Goal: Task Accomplishment & Management: Manage account settings

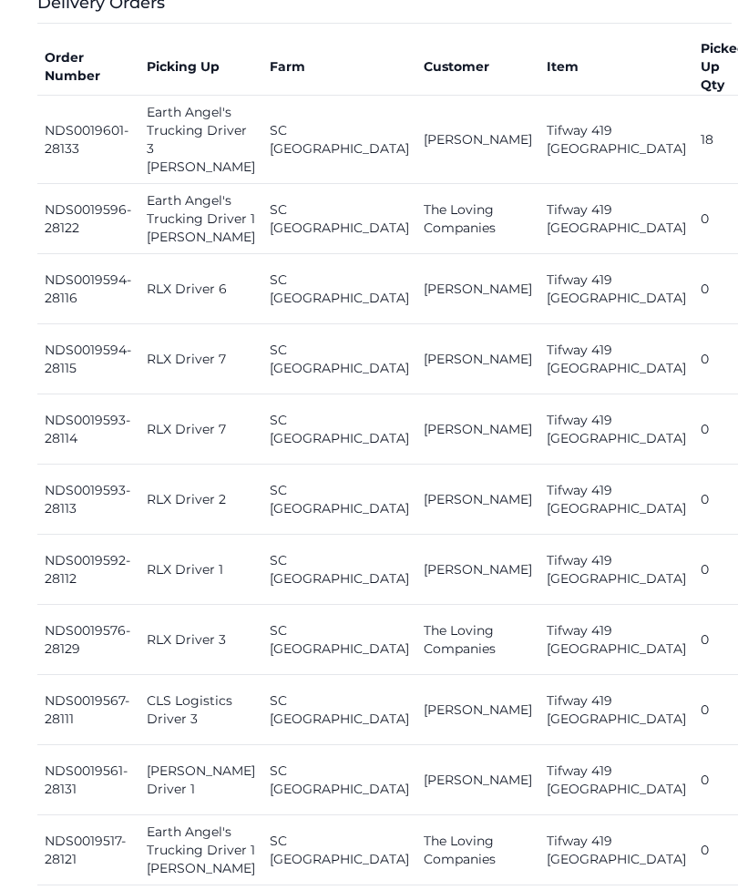
scroll to position [923, 0]
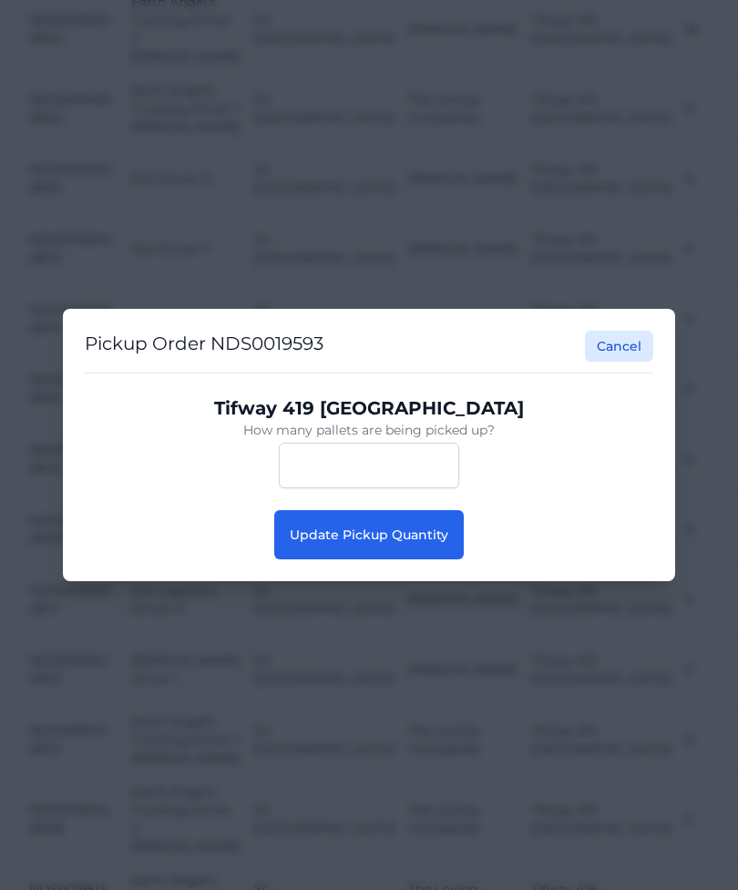
click at [432, 560] on button "Update Pickup Quantity" at bounding box center [369, 534] width 190 height 49
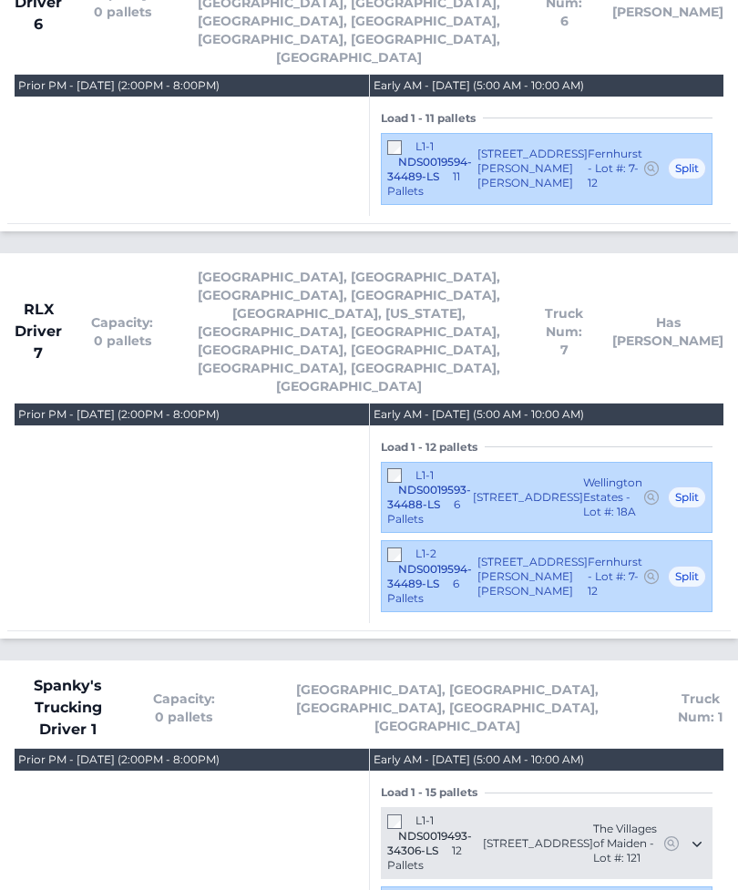
scroll to position [4234, 0]
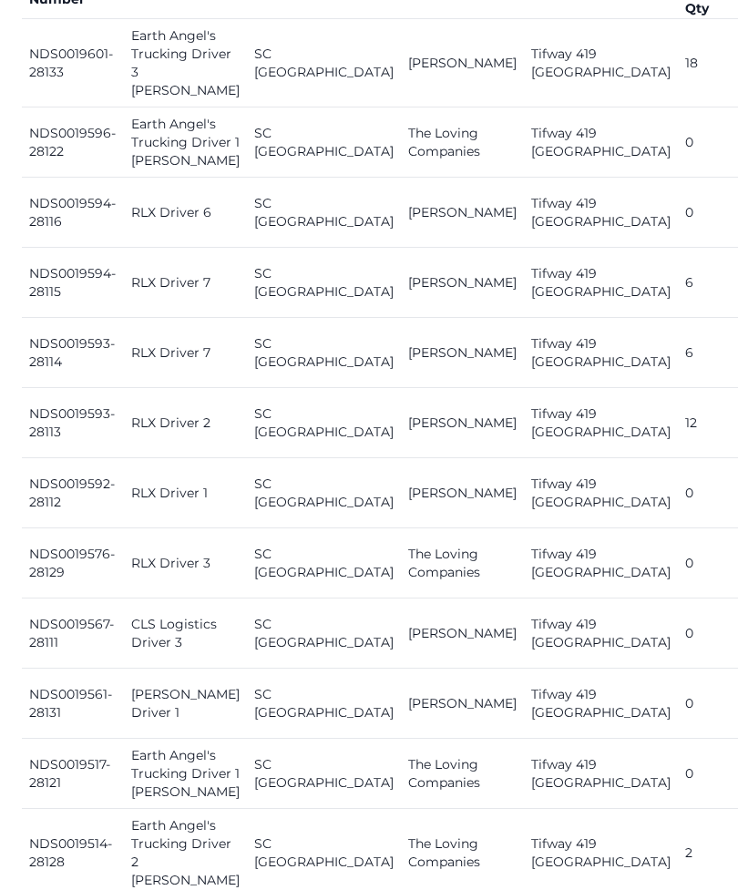
scroll to position [890, 0]
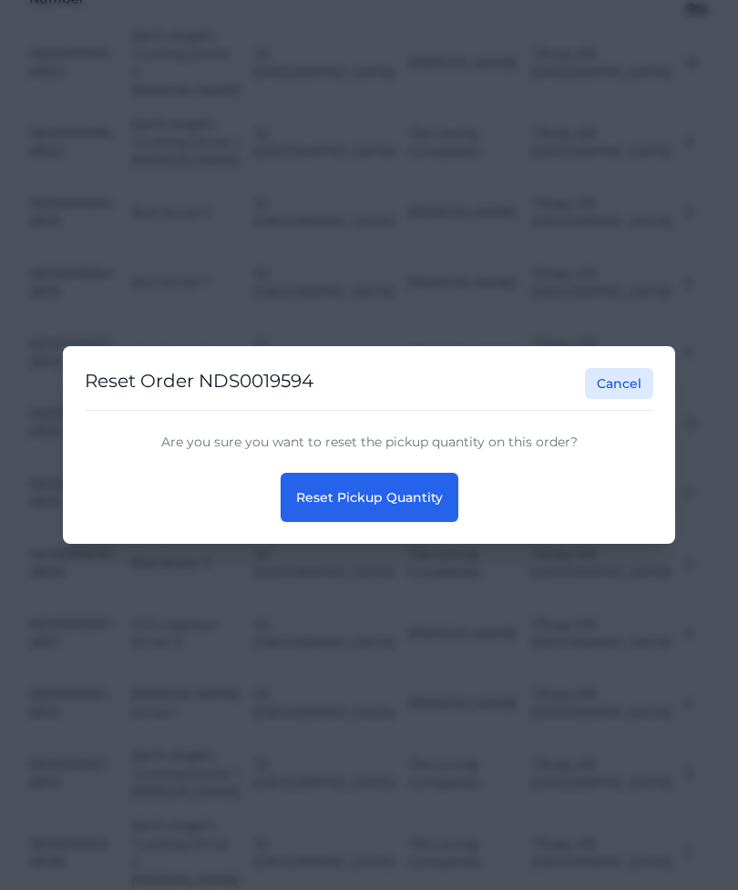
click at [404, 506] on span "Reset Pickup Quantity" at bounding box center [369, 497] width 147 height 16
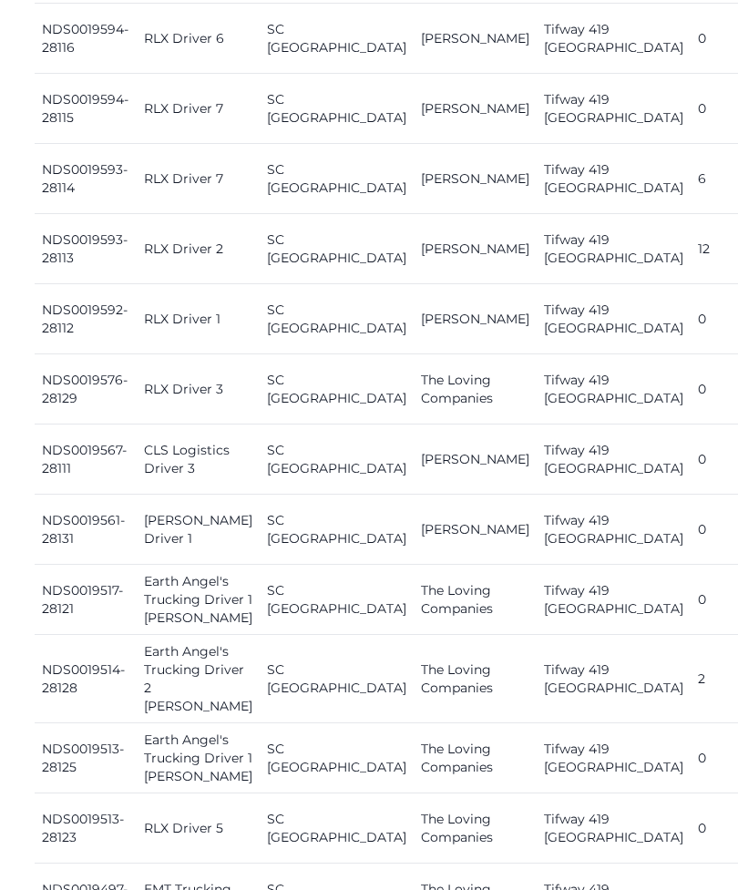
scroll to position [1065, 0]
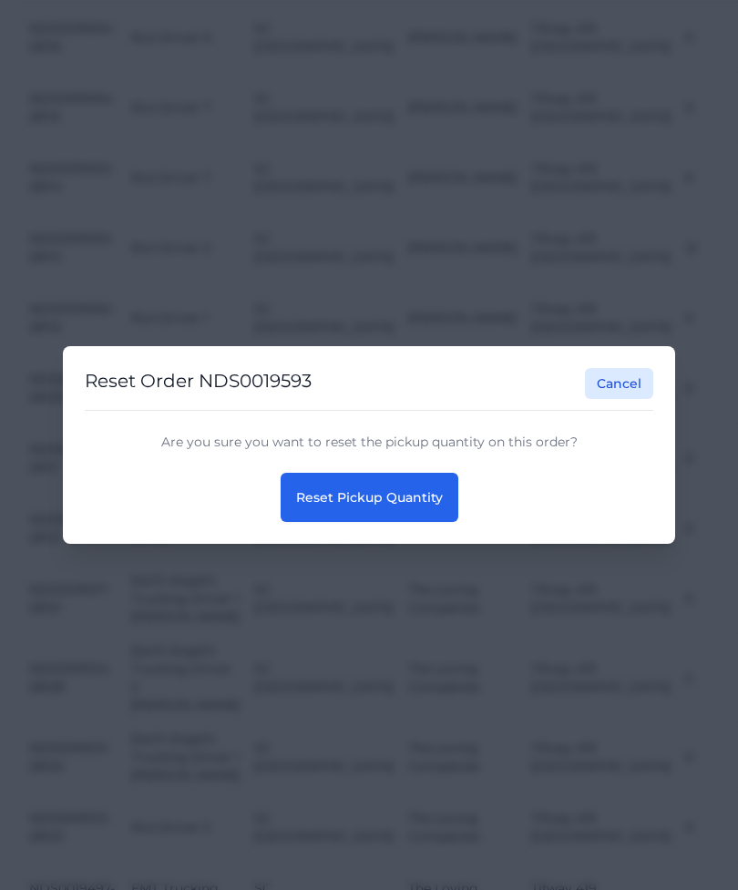
click at [426, 506] on span "Reset Pickup Quantity" at bounding box center [369, 497] width 147 height 16
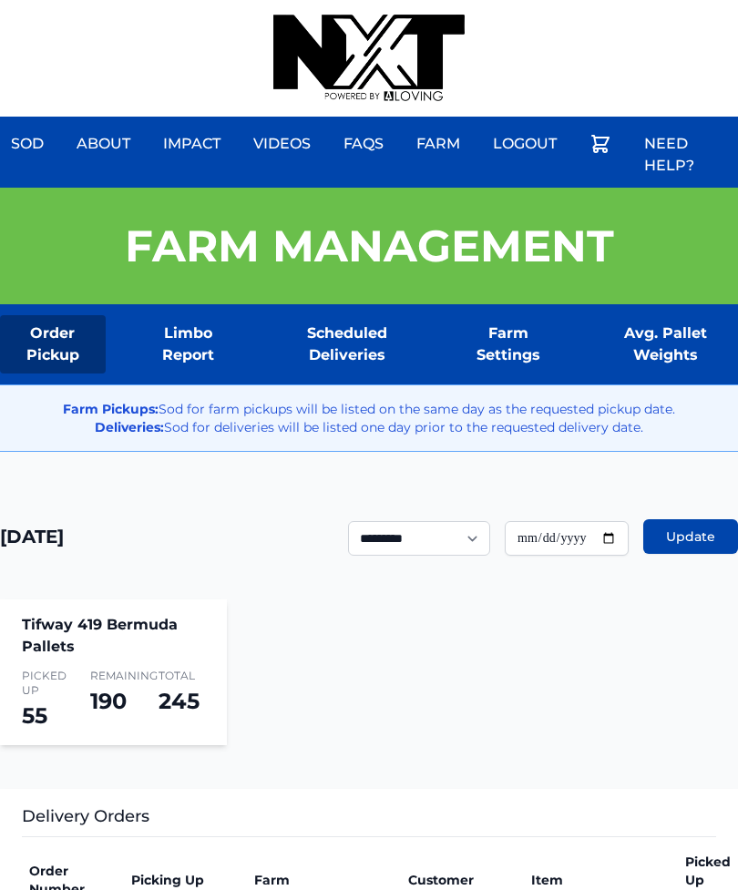
click at [624, 10] on div "Sod About Impact Videos FAQs Need Help? Farm My Account Logout" at bounding box center [369, 58] width 738 height 117
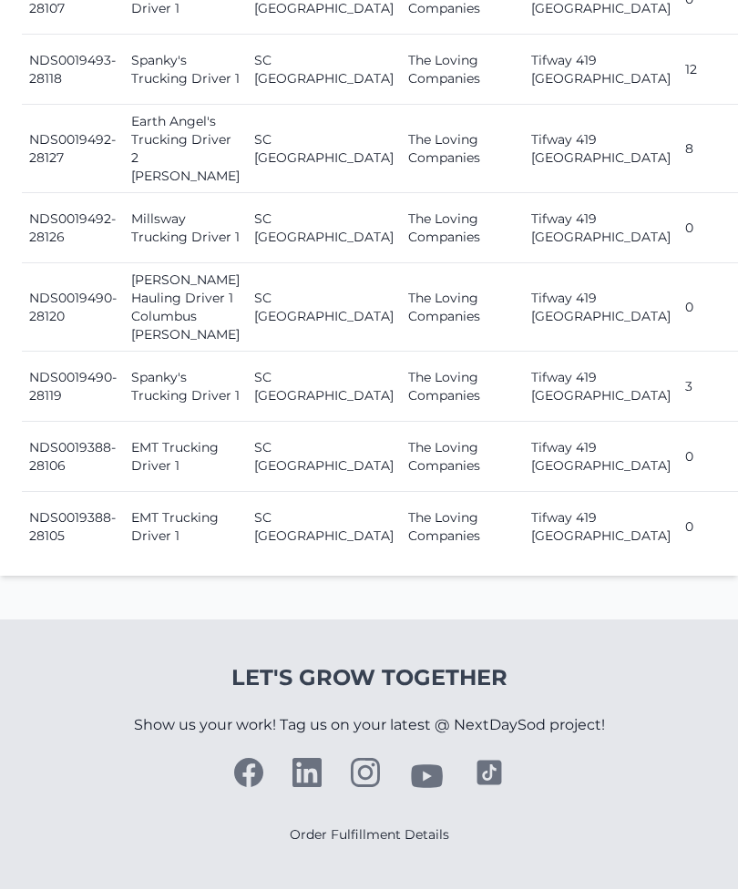
scroll to position [2414, 0]
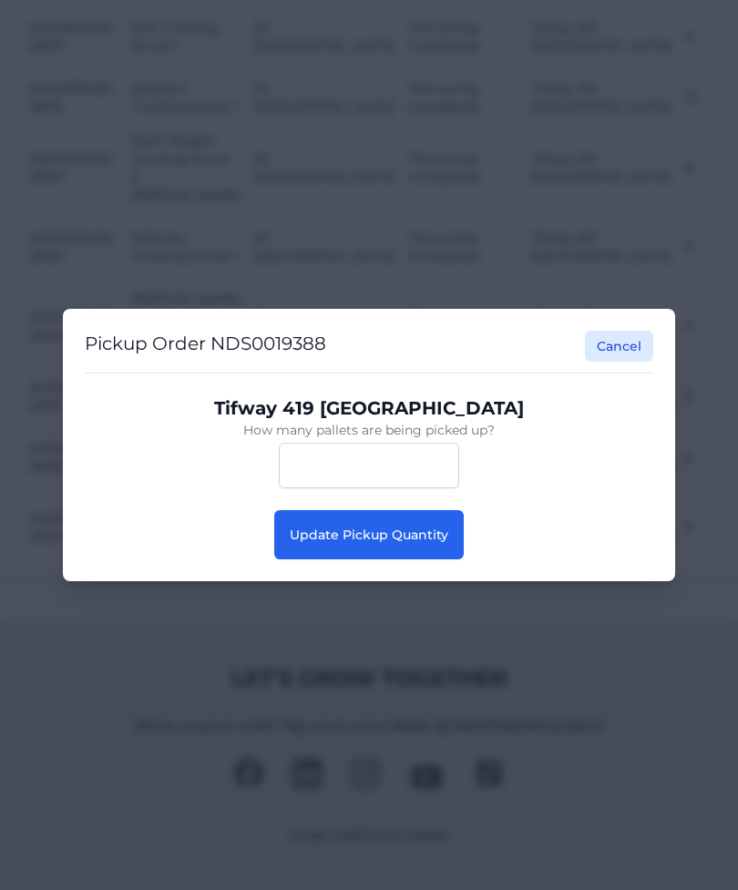
click at [432, 534] on span "Update Pickup Quantity" at bounding box center [369, 535] width 159 height 16
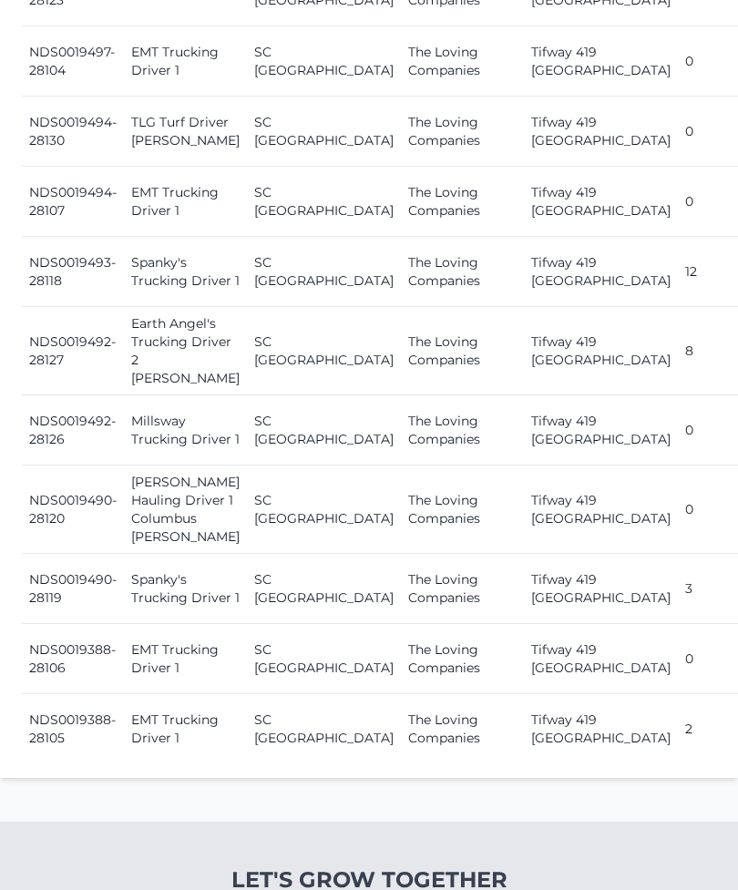
scroll to position [1896, 0]
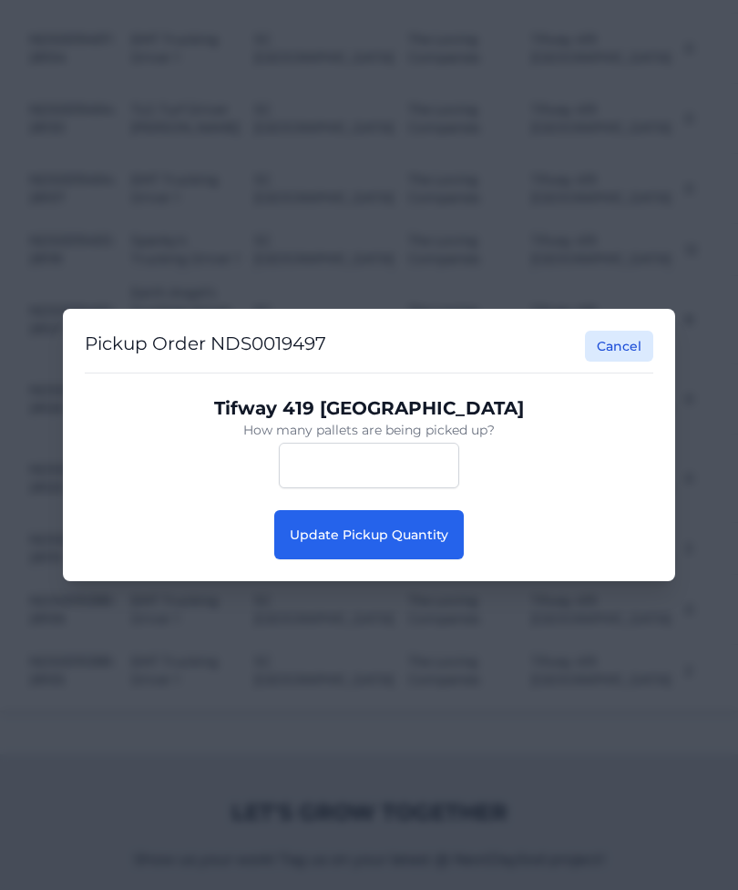
click at [422, 514] on button "Update Pickup Quantity" at bounding box center [369, 534] width 190 height 49
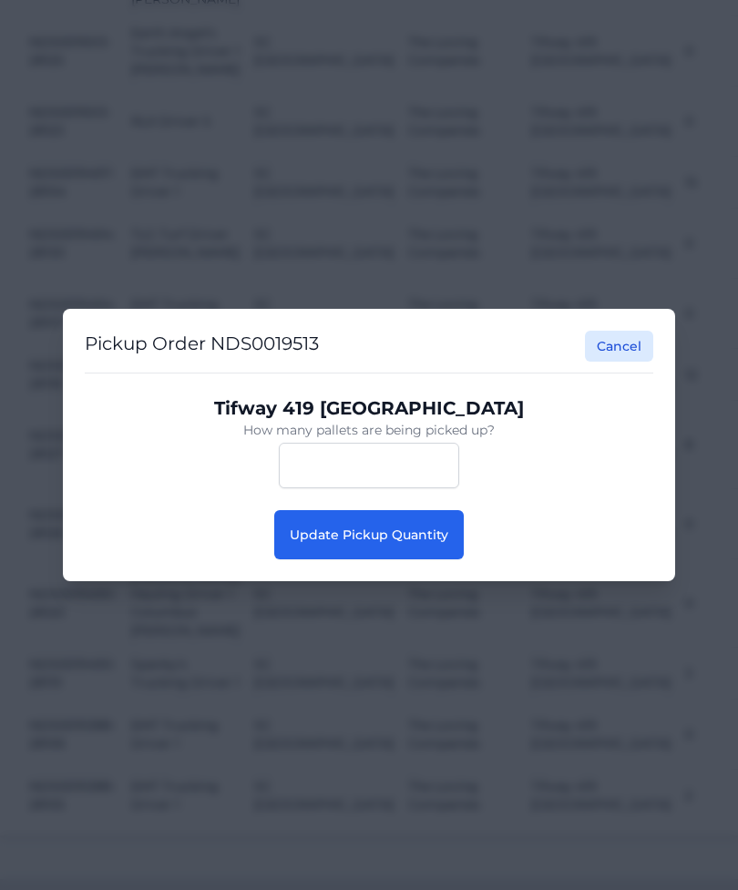
click at [422, 550] on button "Update Pickup Quantity" at bounding box center [369, 534] width 190 height 49
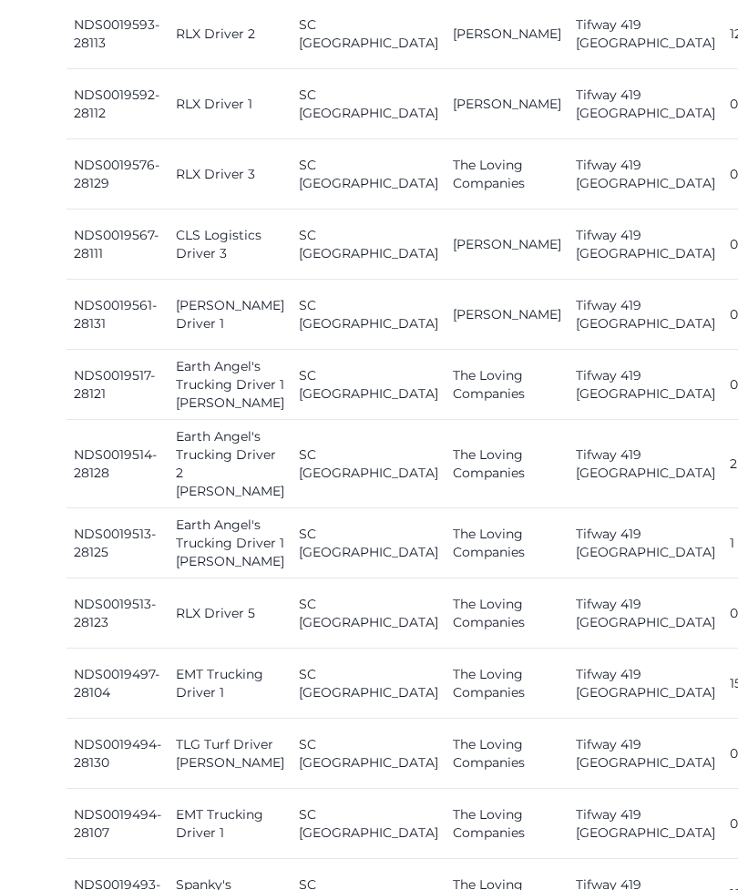
scroll to position [1328, 0]
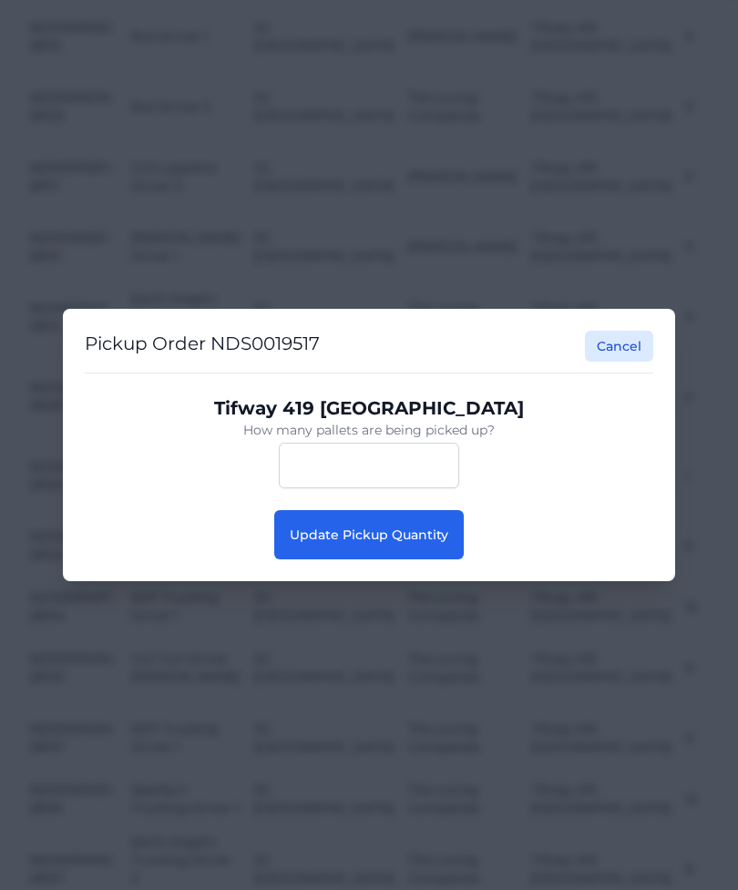
click at [424, 510] on div "Tifway 419 Bermuda How many pallets are being picked up? **" at bounding box center [369, 442] width 569 height 137
click at [431, 543] on span "Update Pickup Quantity" at bounding box center [369, 535] width 159 height 16
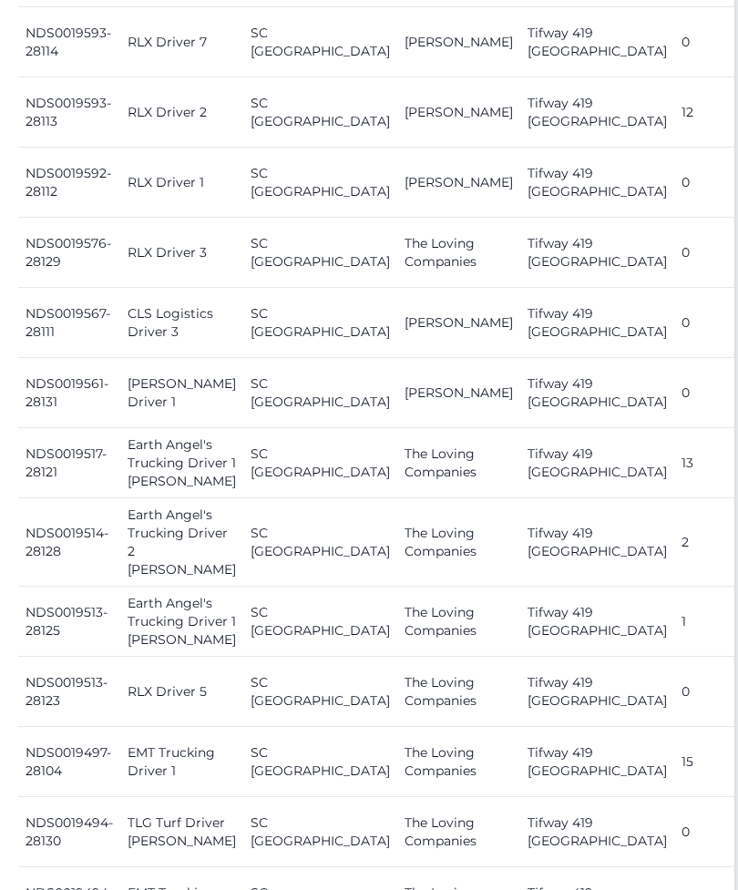
scroll to position [1201, 4]
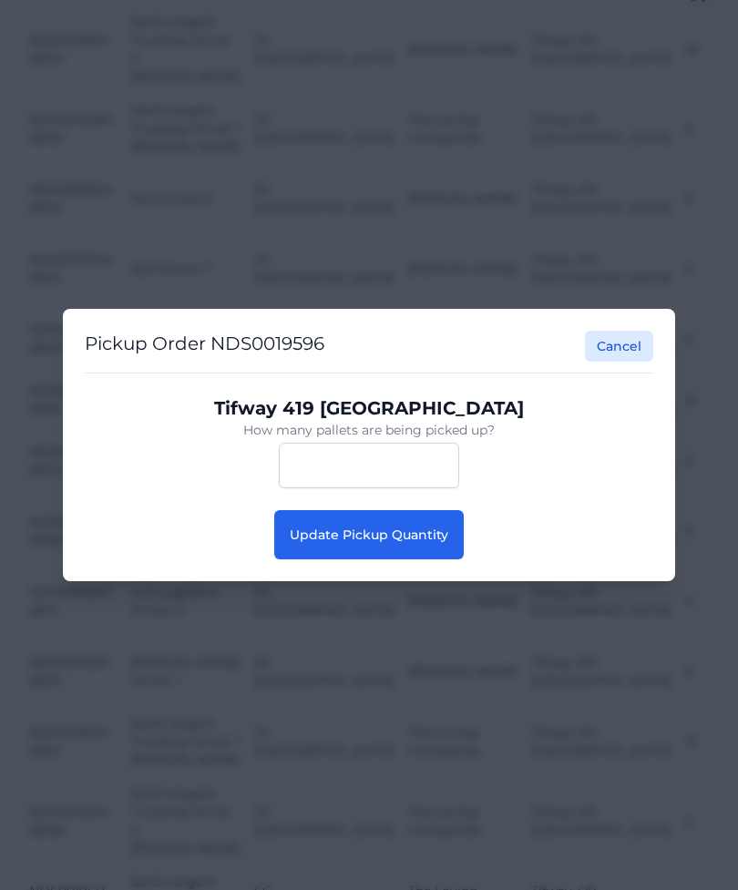
click at [414, 539] on span "Update Pickup Quantity" at bounding box center [369, 535] width 159 height 16
